Goal: Task Accomplishment & Management: Complete application form

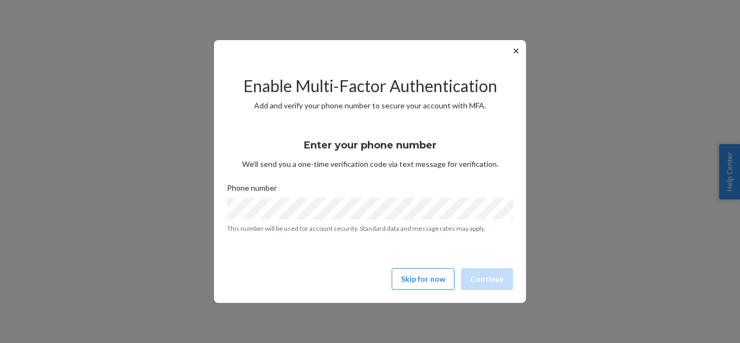
click at [434, 291] on div "Enable Multi-Factor Authentication Add and verify your phone number to secure y…" at bounding box center [370, 178] width 286 height 233
click at [435, 287] on button "Skip for now" at bounding box center [423, 279] width 63 height 22
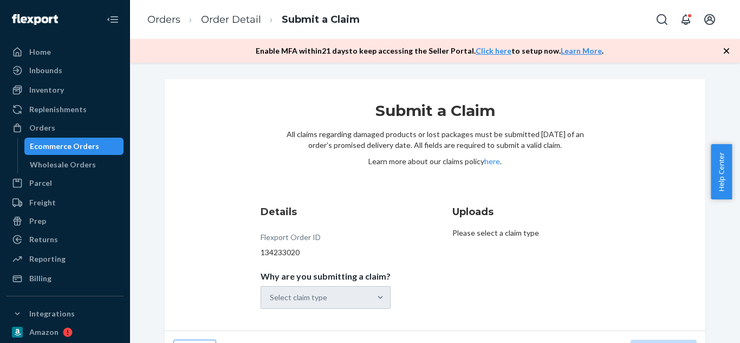
click at [725, 51] on icon "button" at bounding box center [727, 51] width 11 height 11
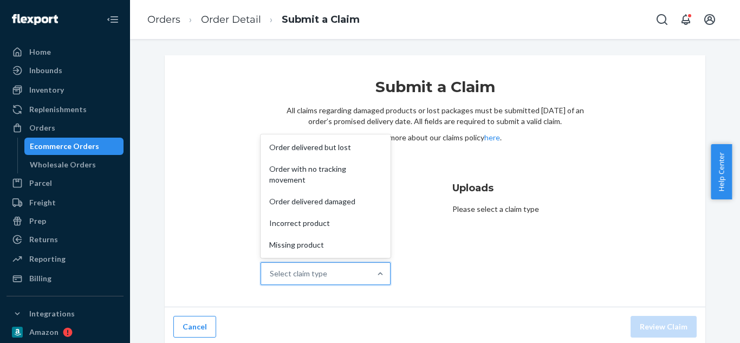
click at [348, 276] on div "Select claim type" at bounding box center [316, 274] width 110 height 22
click at [271, 276] on input "Why are you submitting a claim? option Order delivered but lost focused, 1 of 5…" at bounding box center [270, 273] width 1 height 11
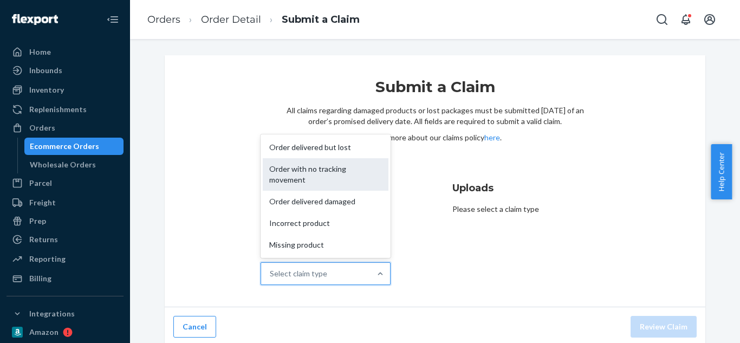
click at [324, 166] on div "Order with no tracking movement" at bounding box center [326, 174] width 126 height 33
click at [271, 268] on input "Why are you submitting a claim? option Order with no tracking movement focused,…" at bounding box center [270, 273] width 1 height 11
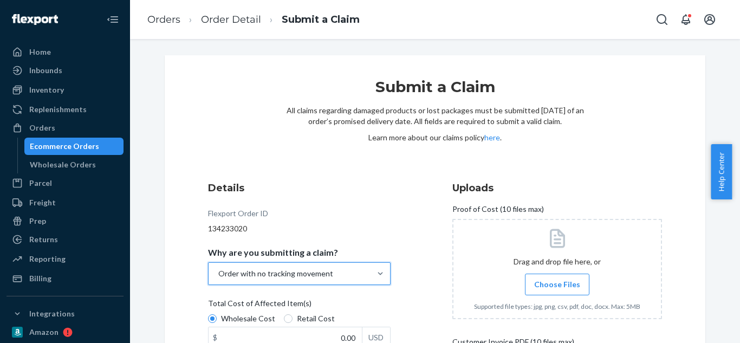
scroll to position [193, 0]
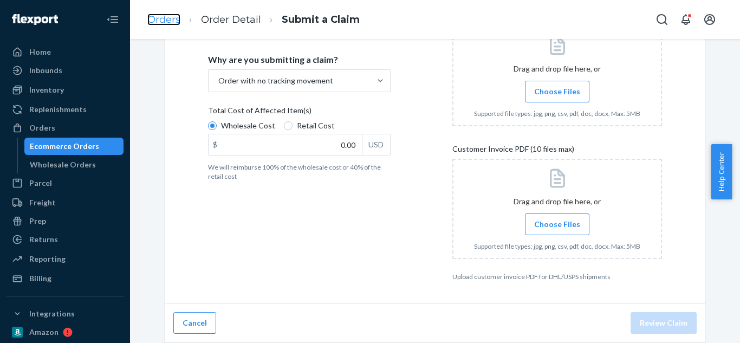
click at [159, 22] on link "Orders" at bounding box center [163, 20] width 33 height 12
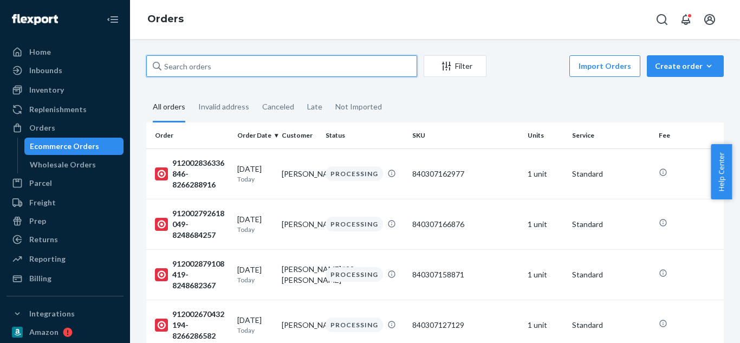
click at [266, 68] on input "text" at bounding box center [281, 66] width 271 height 22
paste input "912002755524448-8165858348"
type input "912002755524448-8165858348"
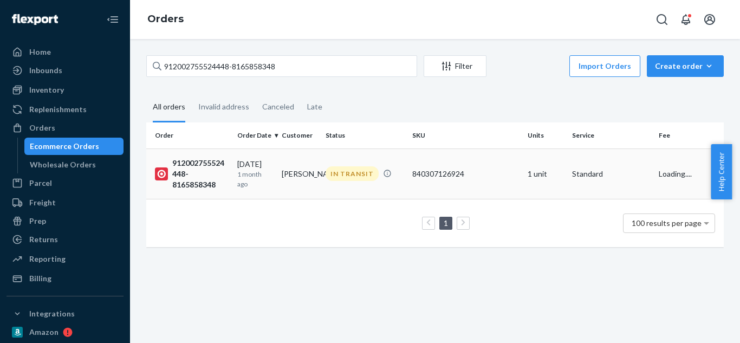
click at [299, 166] on td "[PERSON_NAME]" at bounding box center [300, 174] width 44 height 50
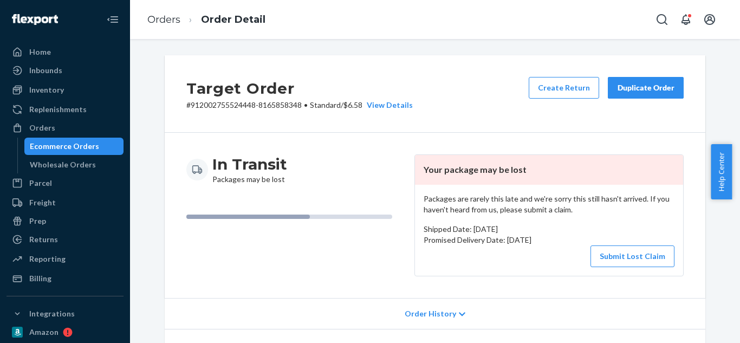
drag, startPoint x: 623, startPoint y: 261, endPoint x: 597, endPoint y: 334, distance: 77.5
click at [597, 334] on div "Target Order # 912002755524448-8165858348 • Standard / $6.58 View Details Creat…" at bounding box center [435, 266] width 541 height 423
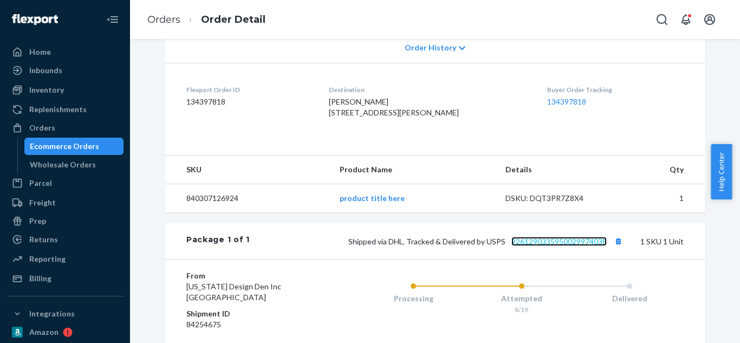
click at [576, 246] on link "9261290335950029974038" at bounding box center [559, 241] width 95 height 9
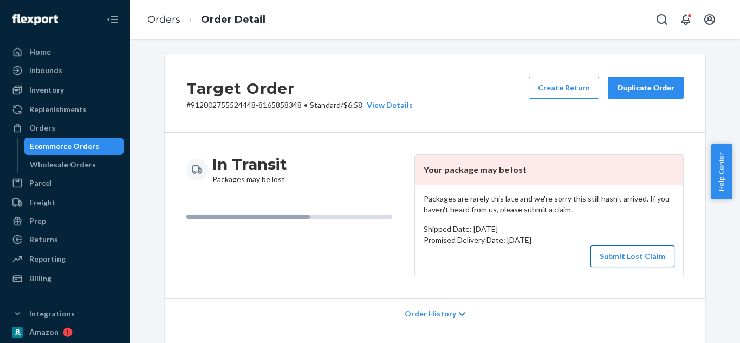
click at [630, 259] on button "Submit Lost Claim" at bounding box center [633, 257] width 84 height 22
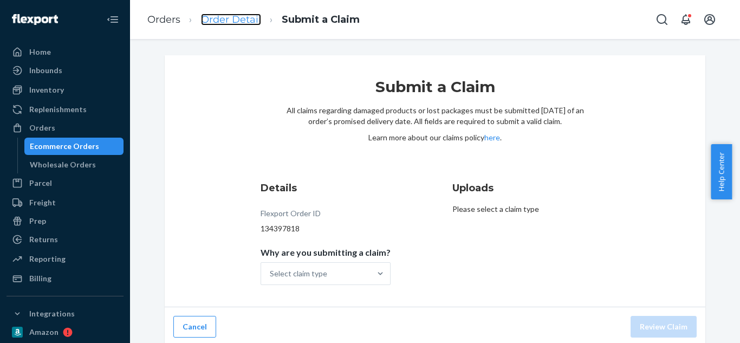
click at [240, 19] on link "Order Detail" at bounding box center [231, 20] width 60 height 12
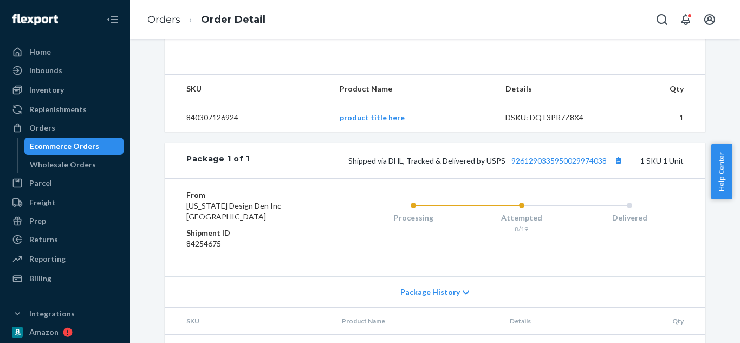
scroll to position [402, 0]
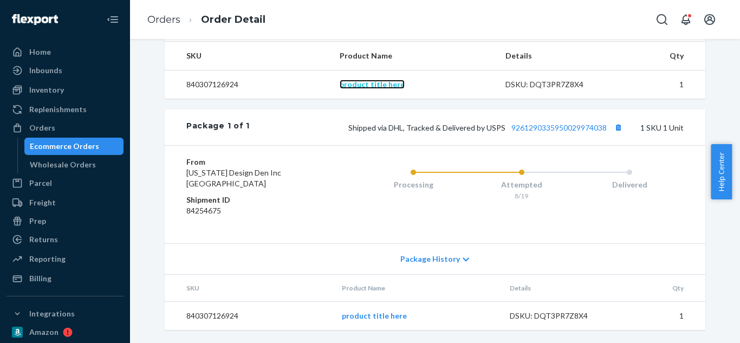
click at [388, 83] on link "product title here" at bounding box center [372, 84] width 65 height 9
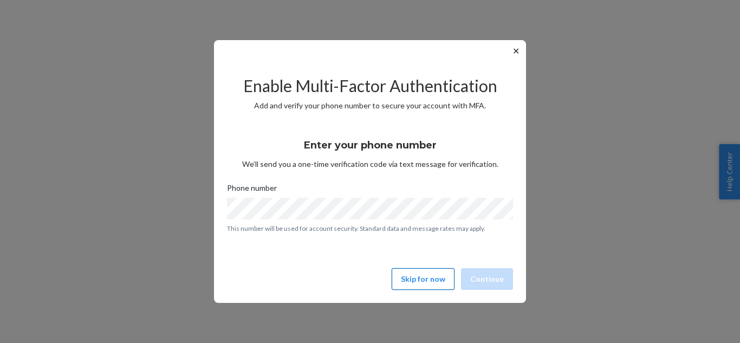
click at [428, 288] on button "Skip for now" at bounding box center [423, 279] width 63 height 22
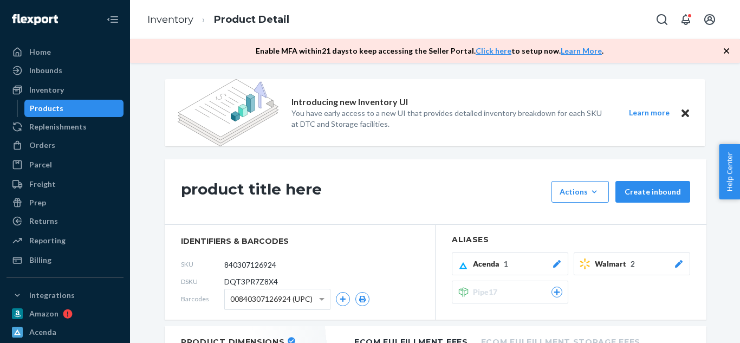
click at [727, 51] on icon "button" at bounding box center [726, 50] width 5 height 5
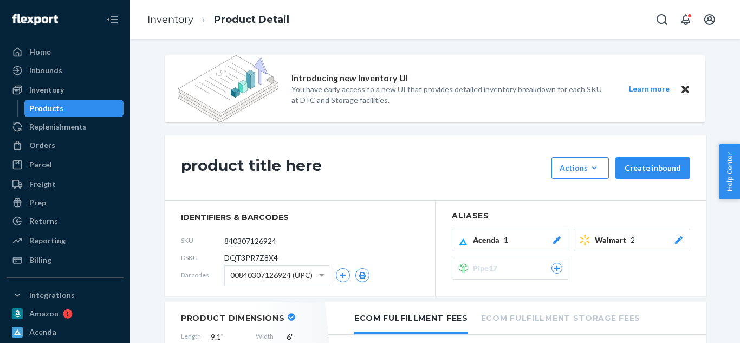
click at [174, 16] on link "Inventory" at bounding box center [170, 20] width 46 height 12
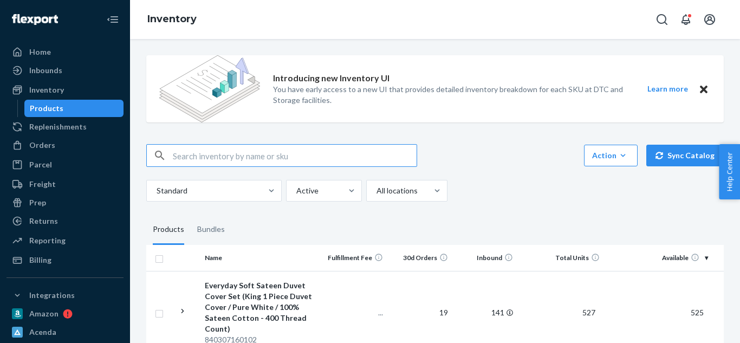
click at [259, 151] on input "text" at bounding box center [295, 156] width 244 height 22
paste input "840307126924"
type input "840307126924"
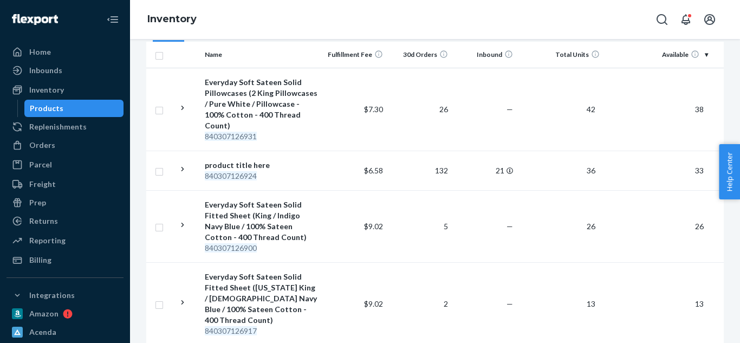
scroll to position [194, 0]
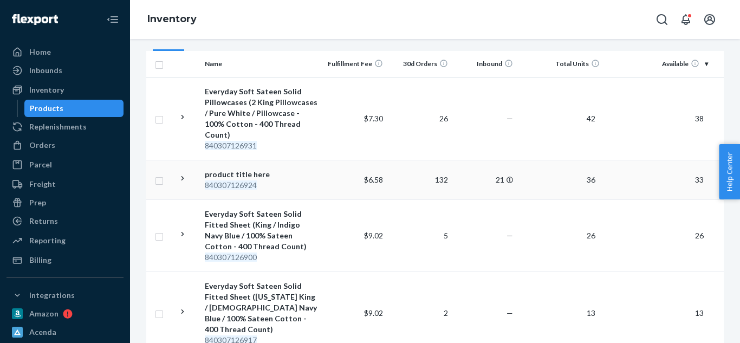
click at [253, 169] on div "product title here" at bounding box center [261, 174] width 113 height 11
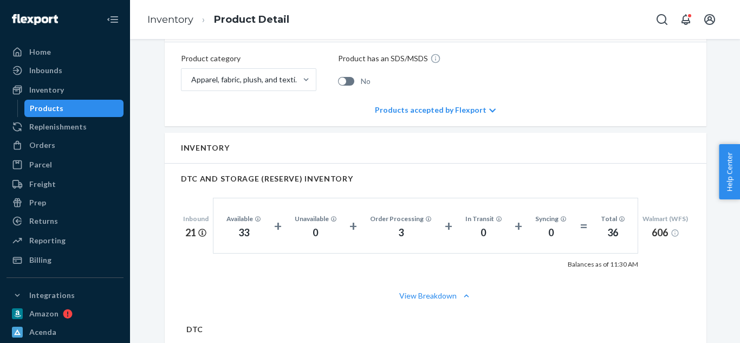
scroll to position [542, 0]
click at [479, 99] on div "Products accepted by Flexport" at bounding box center [435, 109] width 121 height 33
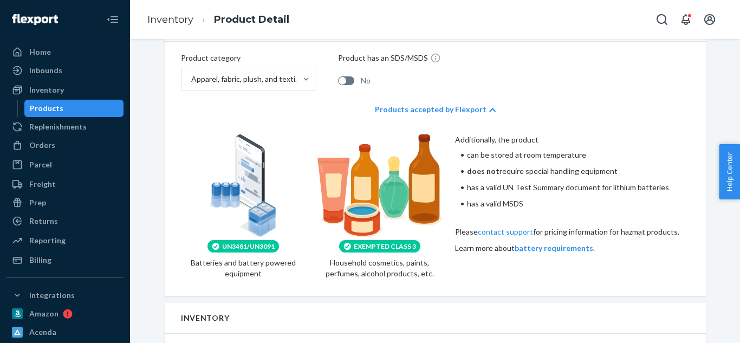
click at [479, 99] on div "Products accepted by Flexport" at bounding box center [435, 109] width 121 height 33
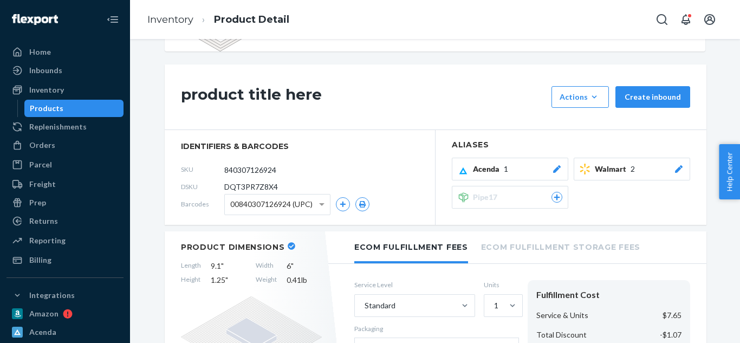
scroll to position [0, 0]
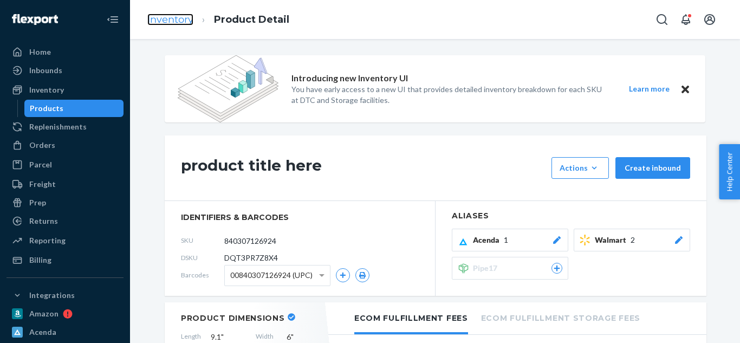
click at [164, 22] on link "Inventory" at bounding box center [170, 20] width 46 height 12
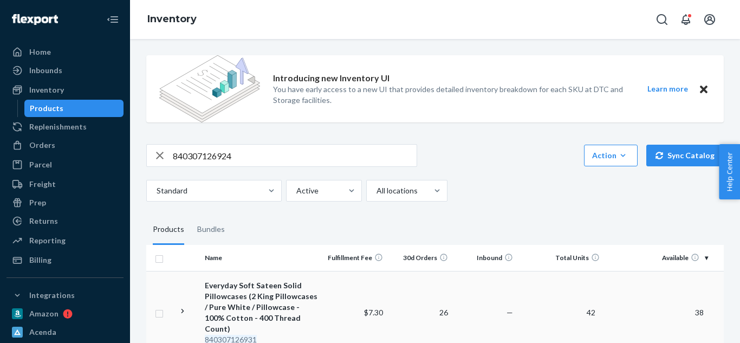
click at [264, 280] on div "Everyday Soft Sateen Solid Pillowcases (2 King Pillowcases / Pure White / Pillo…" at bounding box center [261, 307] width 113 height 54
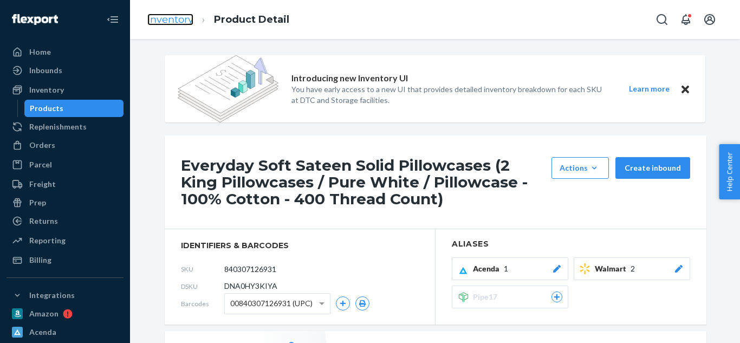
click at [161, 24] on link "Inventory" at bounding box center [170, 20] width 46 height 12
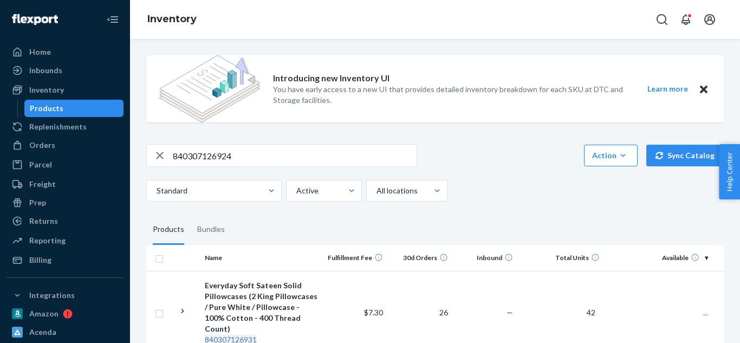
click at [495, 155] on div "840307126924 Action Create product Create bundle Bulk create products Bulk upda…" at bounding box center [435, 155] width 578 height 23
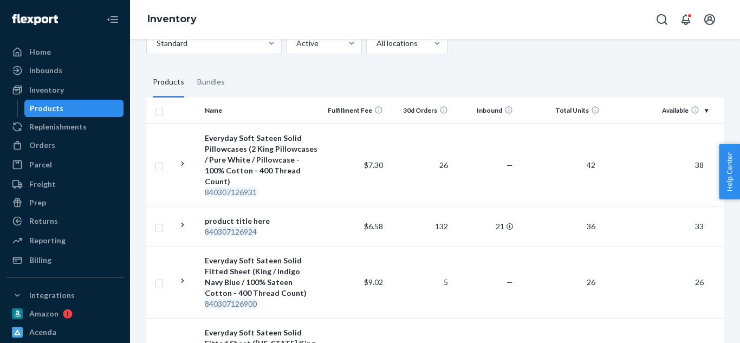
scroll to position [195, 0]
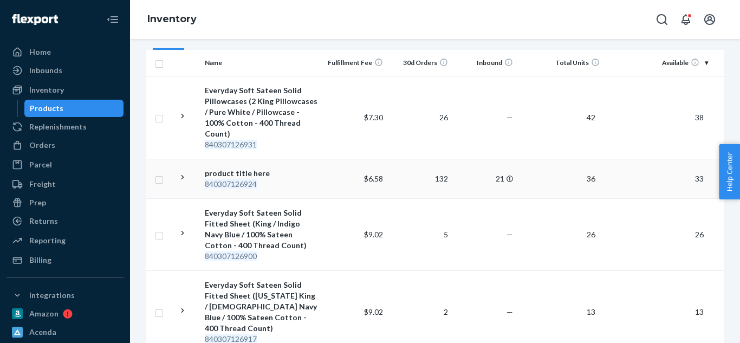
click at [221, 179] on em "840307126924" at bounding box center [231, 183] width 52 height 9
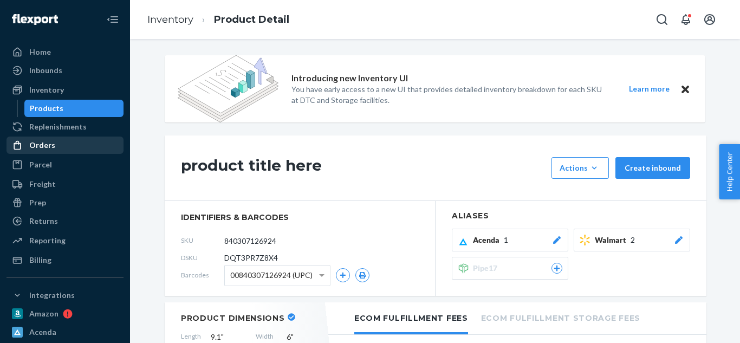
click at [40, 145] on div "Orders" at bounding box center [42, 145] width 26 height 11
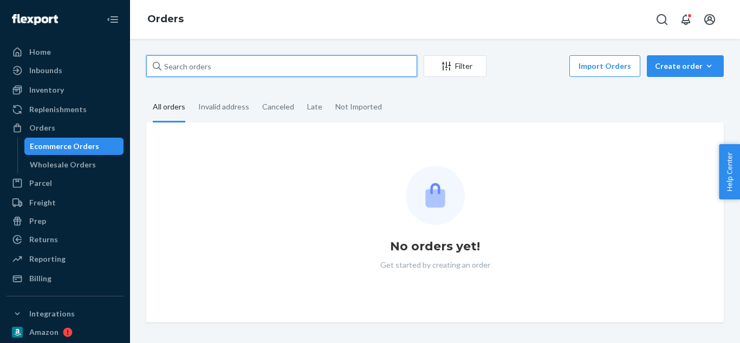
click at [259, 62] on input "text" at bounding box center [281, 66] width 271 height 22
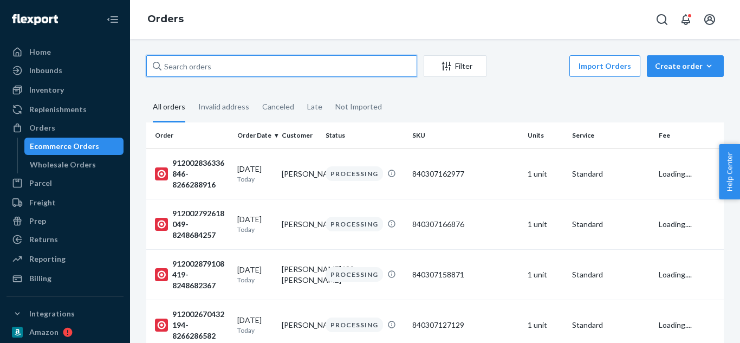
paste input "Hi Deliverr Support, I am writing to request reimbursement for a lost package w…"
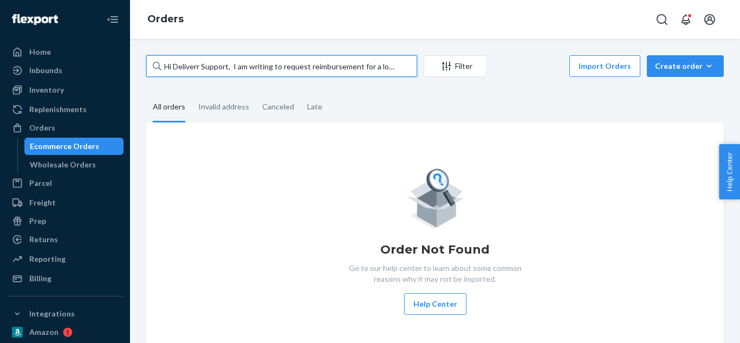
paste input "912002755524448-8165858348"
type input "912002755524448-8165858348"
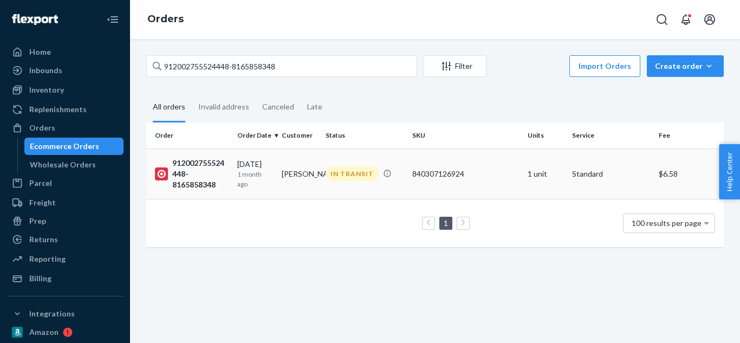
click at [346, 186] on td "IN TRANSIT" at bounding box center [364, 174] width 87 height 50
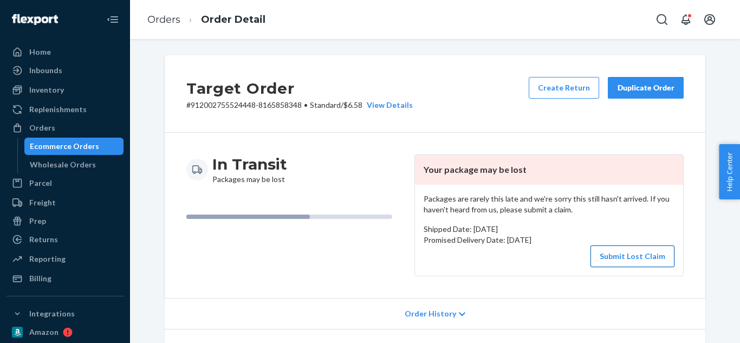
click at [641, 260] on button "Submit Lost Claim" at bounding box center [633, 257] width 84 height 22
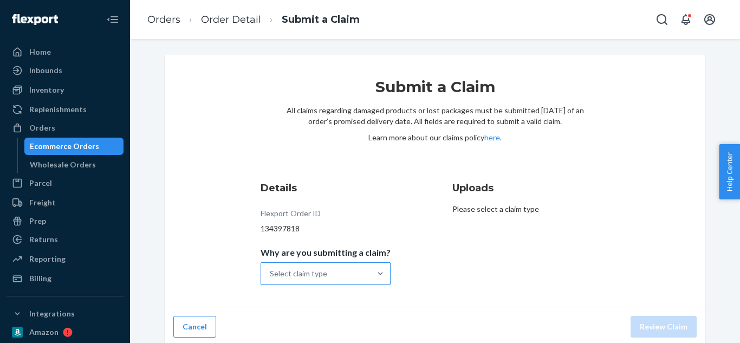
click at [357, 273] on div "Select claim type" at bounding box center [316, 274] width 110 height 22
click at [271, 273] on input "Why are you submitting a claim? Select claim type" at bounding box center [270, 273] width 1 height 11
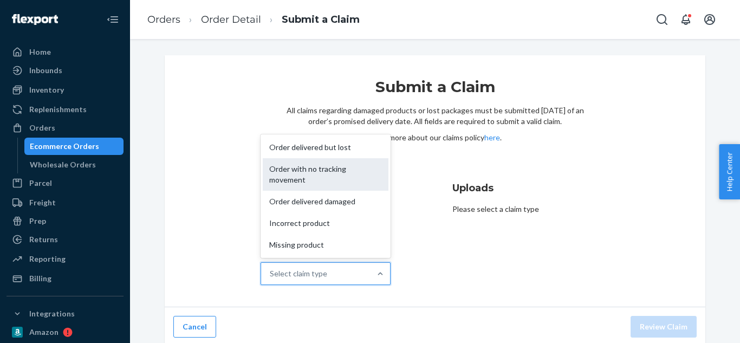
click at [338, 182] on div "Order with no tracking movement" at bounding box center [326, 174] width 126 height 33
click at [271, 268] on input "Why are you submitting a claim? option Order with no tracking movement focused,…" at bounding box center [270, 273] width 1 height 11
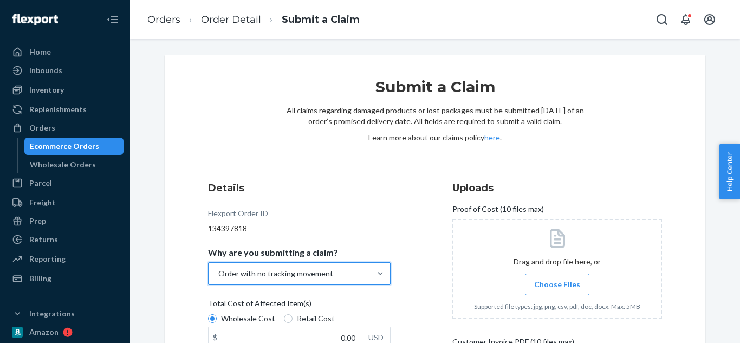
click at [555, 292] on label "Choose Files" at bounding box center [557, 285] width 65 height 22
click at [557, 291] on input "Choose Files" at bounding box center [557, 285] width 1 height 12
click at [557, 279] on input "Choose Files" at bounding box center [557, 285] width 1 height 12
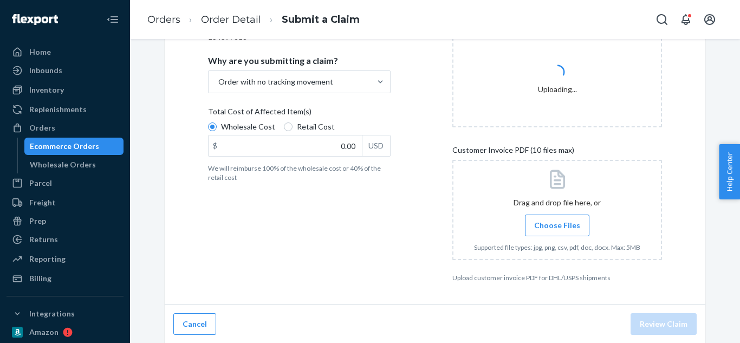
scroll to position [193, 0]
click at [546, 231] on label "Choose Files" at bounding box center [557, 225] width 65 height 22
click at [557, 230] on input "Choose Files" at bounding box center [557, 224] width 1 height 12
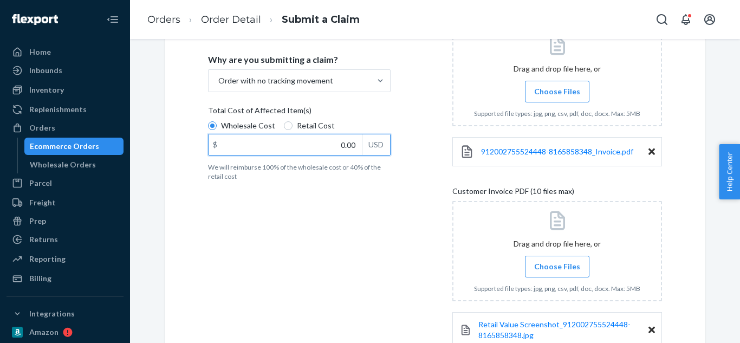
click at [353, 152] on input "0.00" at bounding box center [285, 144] width 153 height 21
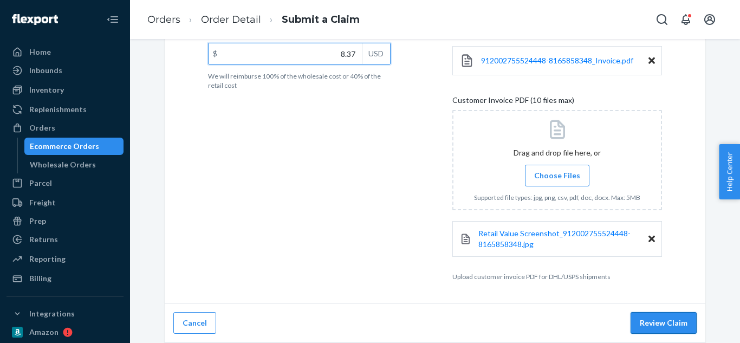
type input "8.37"
click at [666, 319] on button "Review Claim" at bounding box center [664, 323] width 66 height 22
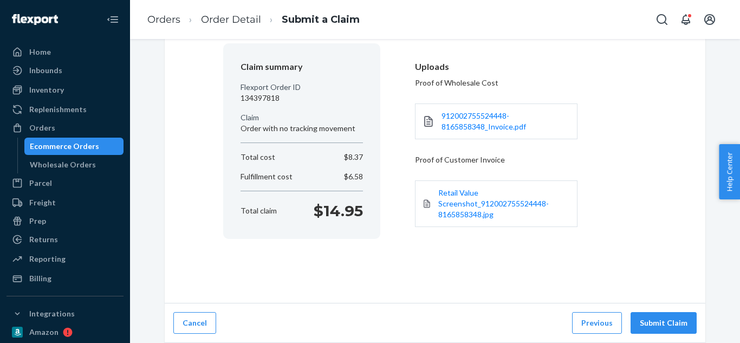
scroll to position [88, 0]
click at [671, 314] on button "Submit Claim" at bounding box center [664, 323] width 66 height 22
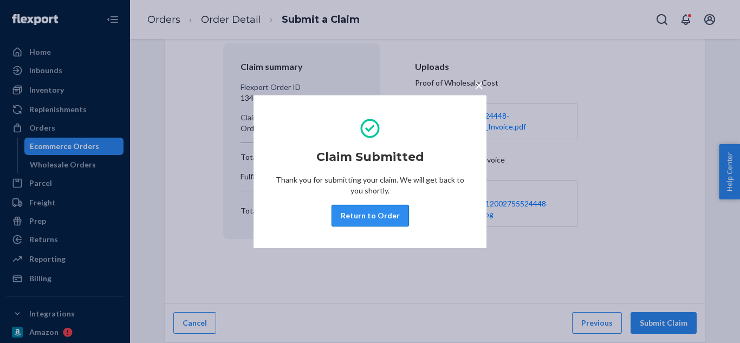
click at [389, 212] on button "Return to Order" at bounding box center [371, 216] width 78 height 22
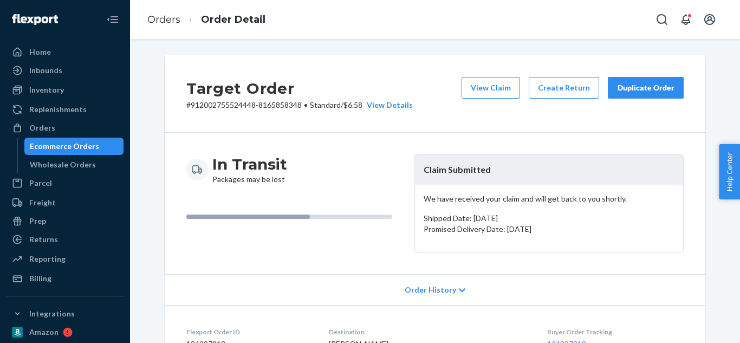
click at [408, 180] on div "In Transit Packages may be lost Claim Submitted We have received your claim and…" at bounding box center [435, 203] width 498 height 98
drag, startPoint x: 301, startPoint y: 113, endPoint x: 188, endPoint y: 106, distance: 113.5
click at [188, 106] on div "Target Order # 912002755524448-8165858348 • Standard / $6.58 View Details View …" at bounding box center [435, 94] width 541 height 78
copy p "912002755524448-8165858348"
click at [160, 23] on link "Orders" at bounding box center [163, 20] width 33 height 12
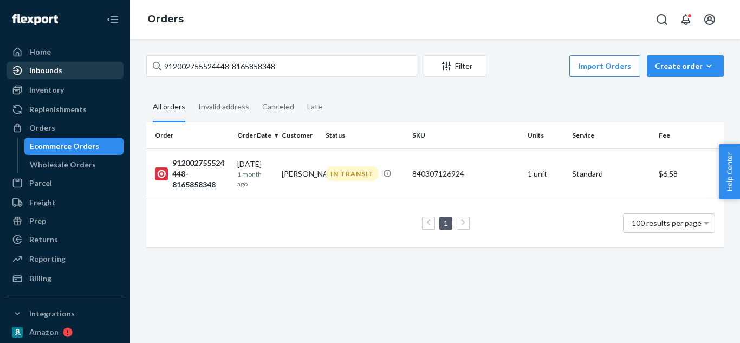
click at [51, 72] on div "Inbounds" at bounding box center [45, 70] width 33 height 11
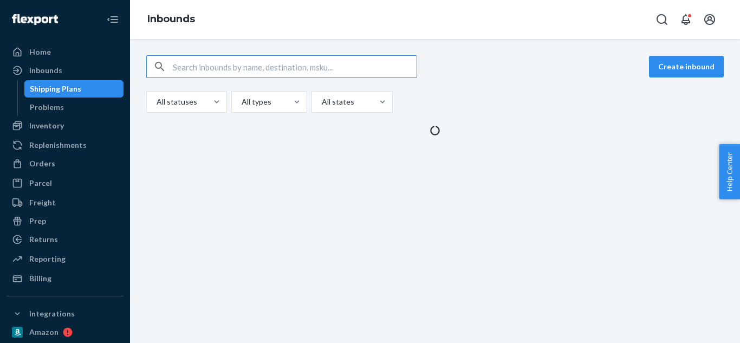
click at [273, 62] on input "text" at bounding box center [295, 67] width 244 height 22
type input "9855720"
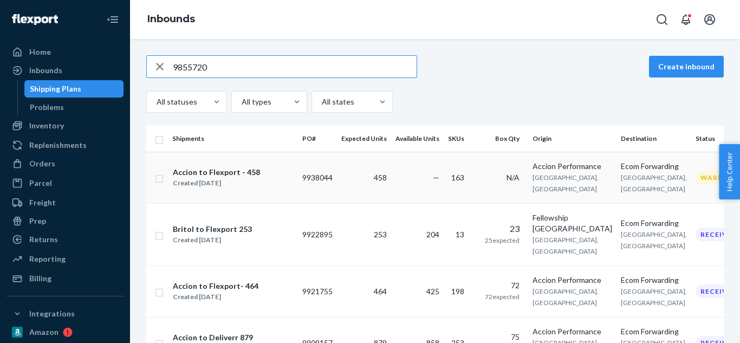
type input "9855720"
click at [546, 188] on span "[GEOGRAPHIC_DATA], [GEOGRAPHIC_DATA]" at bounding box center [566, 183] width 66 height 20
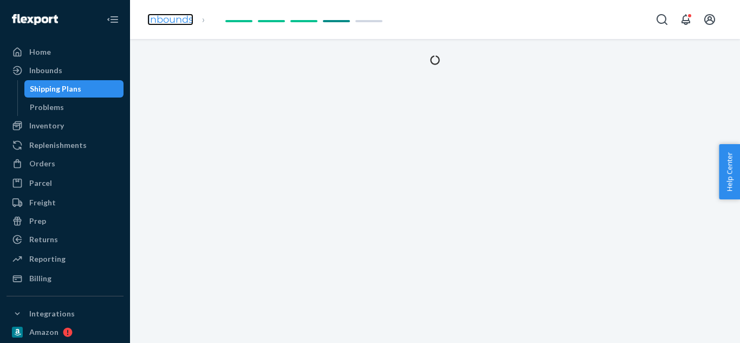
click at [175, 22] on link "Inbounds" at bounding box center [170, 20] width 46 height 12
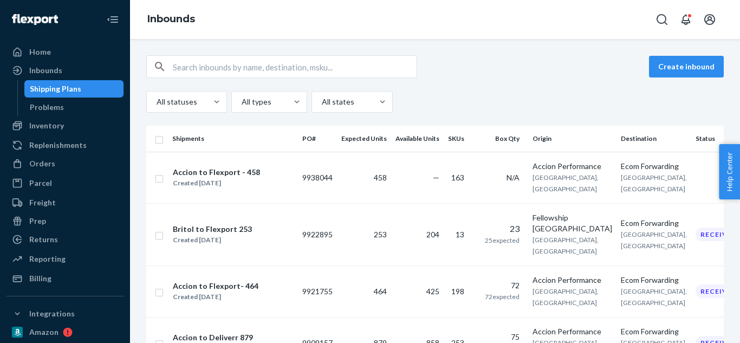
scroll to position [307, 0]
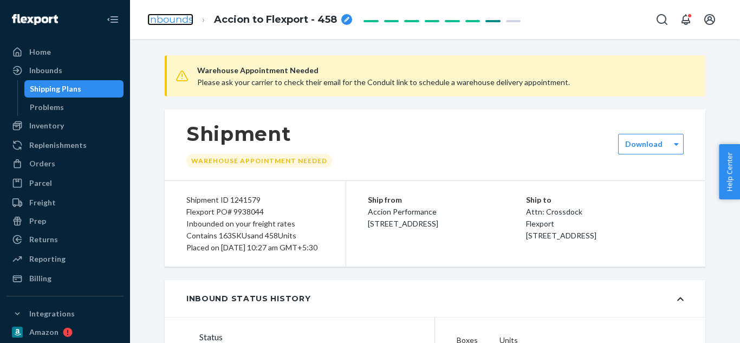
click at [169, 25] on link "Inbounds" at bounding box center [170, 20] width 46 height 12
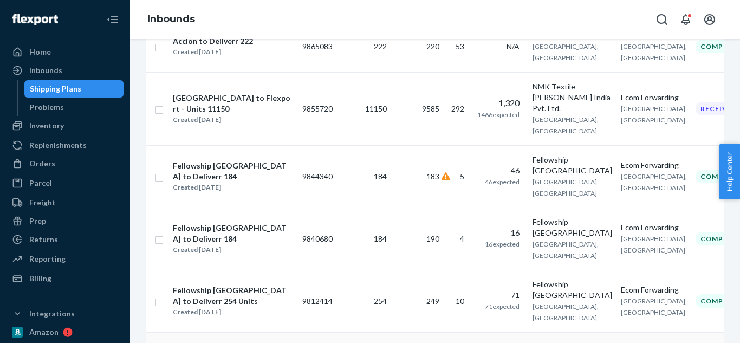
scroll to position [307, 0]
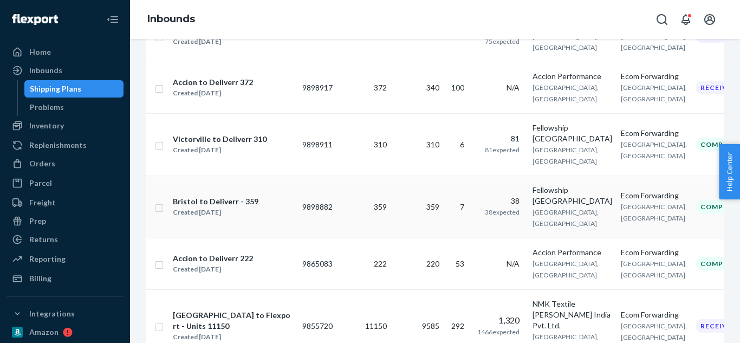
click at [185, 196] on div "Bristol to Deliverr - 359" at bounding box center [216, 201] width 86 height 11
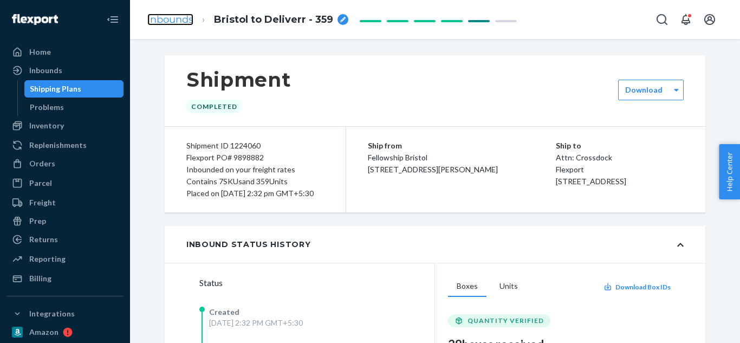
click at [178, 18] on link "Inbounds" at bounding box center [170, 20] width 46 height 12
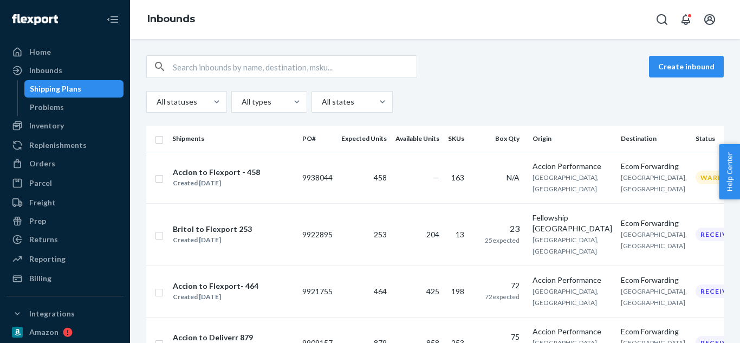
scroll to position [250, 0]
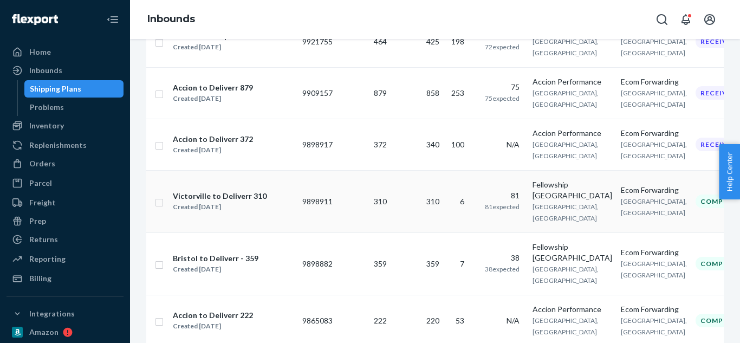
click at [293, 190] on div "Victorville to Deliverr 310 Created [DATE]" at bounding box center [232, 201] width 121 height 23
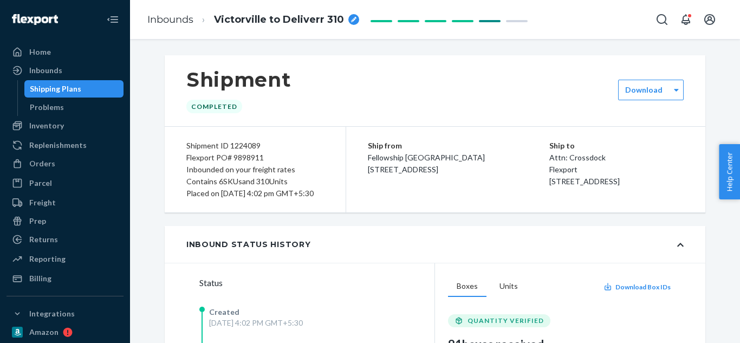
click at [244, 146] on div "Shipment ID 1224089" at bounding box center [255, 146] width 138 height 12
copy div "1224089"
click at [176, 18] on link "Inbounds" at bounding box center [170, 20] width 46 height 12
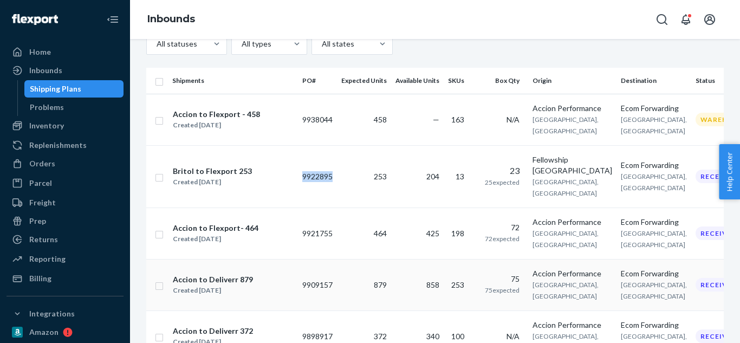
scroll to position [87, 0]
